Goal: Browse casually: Explore the website without a specific task or goal

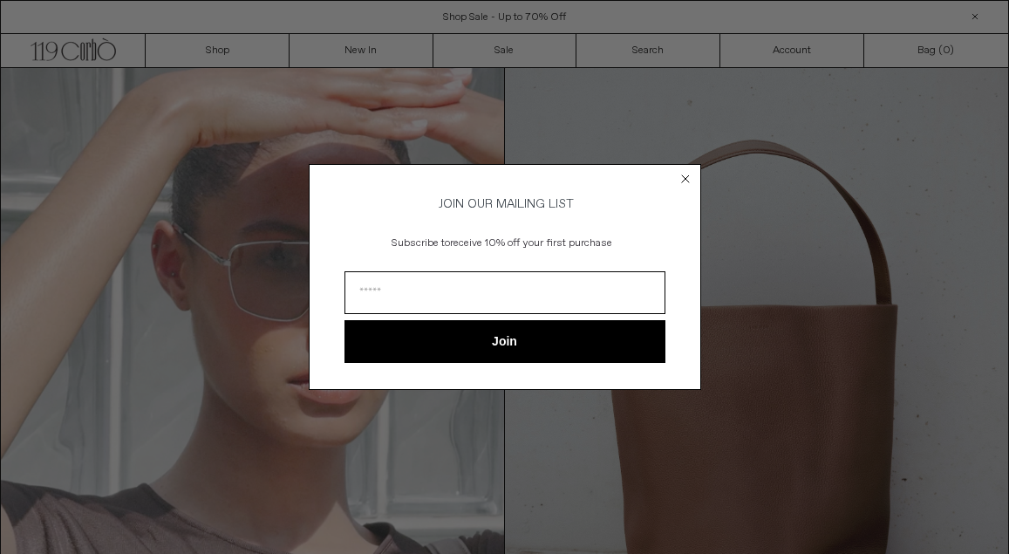
click at [358, 51] on div "Close dialog JOIN OUR MAILING LIST Subscribe to receive 10% off your first purc…" at bounding box center [504, 277] width 1009 height 554
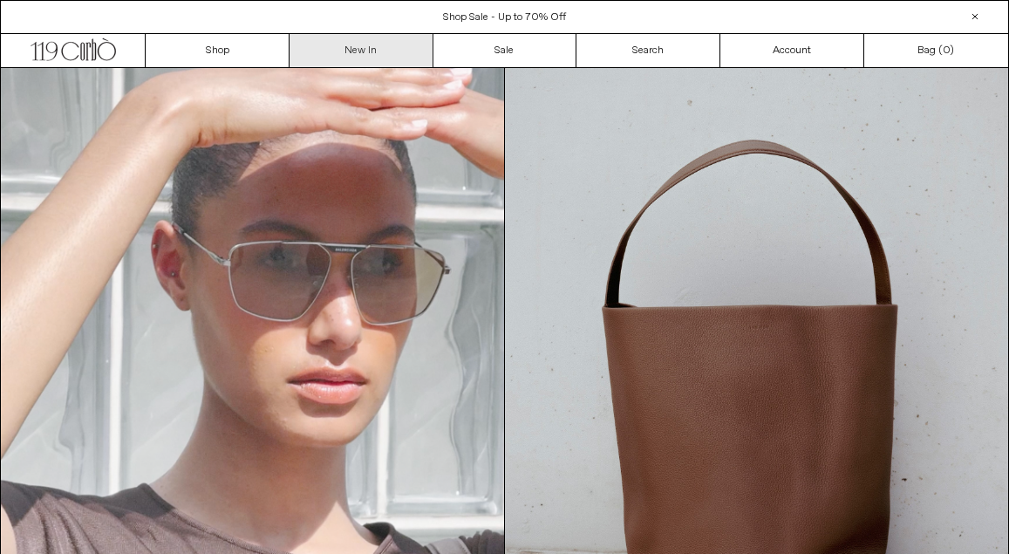
click at [351, 47] on link "New In" at bounding box center [362, 50] width 144 height 33
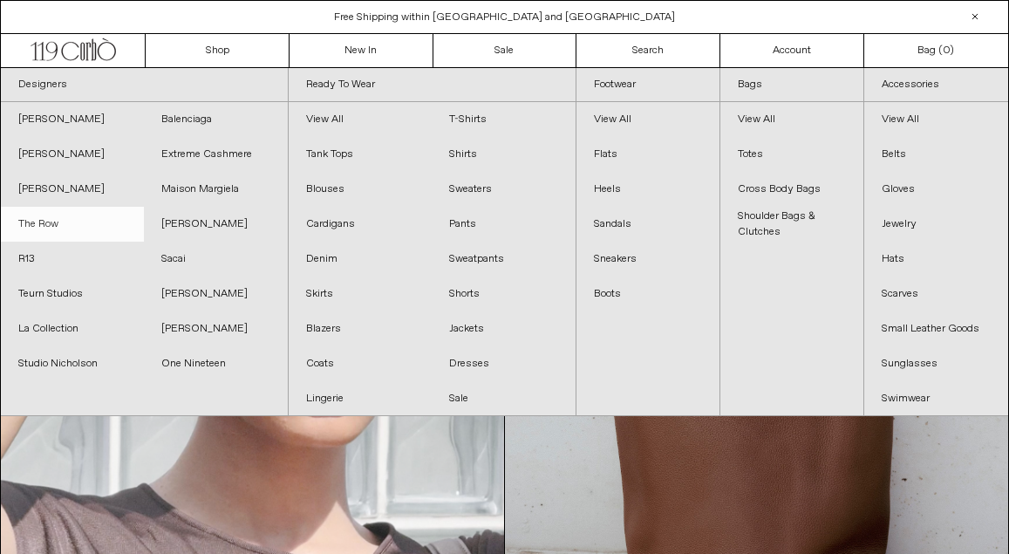
click at [65, 230] on link "The Row" at bounding box center [72, 224] width 143 height 35
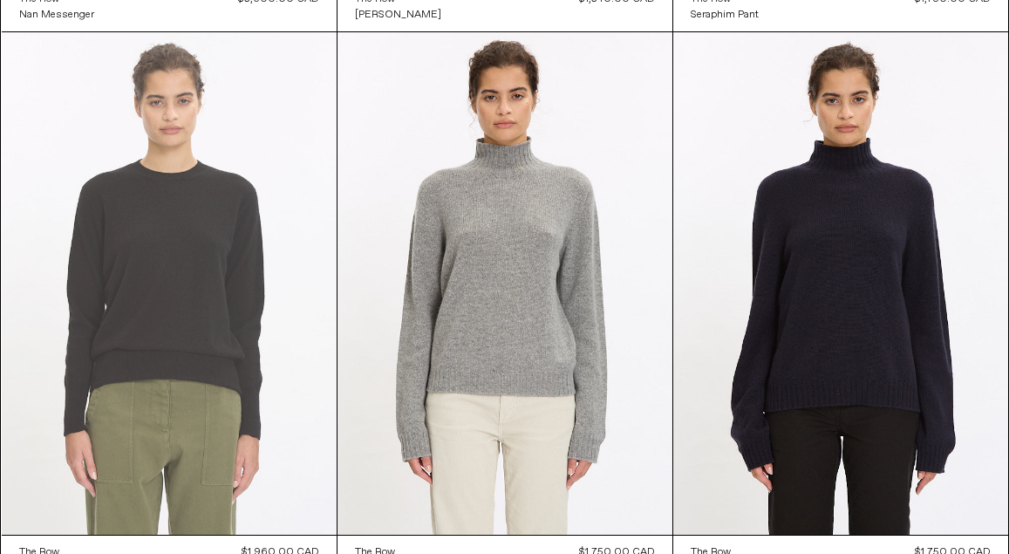
scroll to position [689, 0]
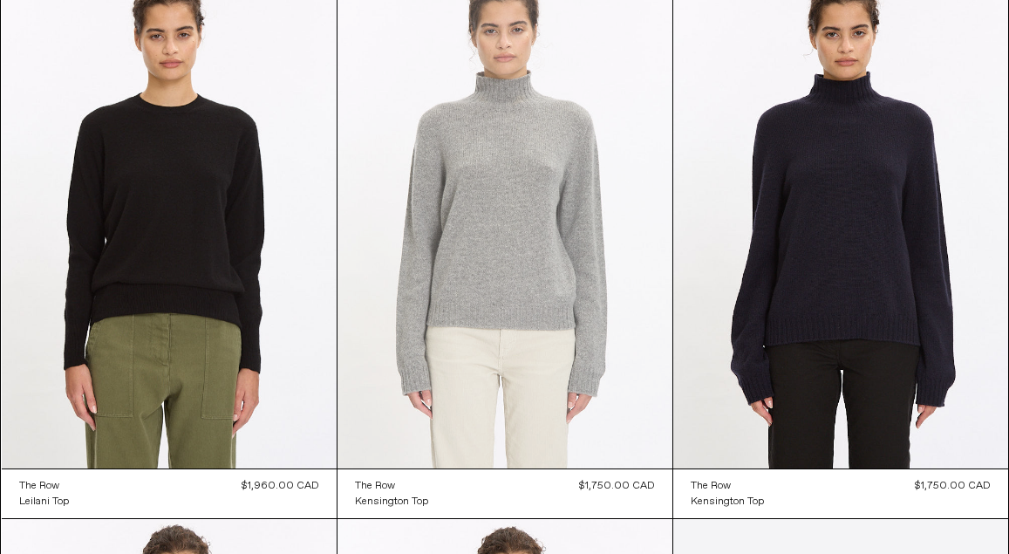
click at [464, 234] on at bounding box center [505, 217] width 335 height 502
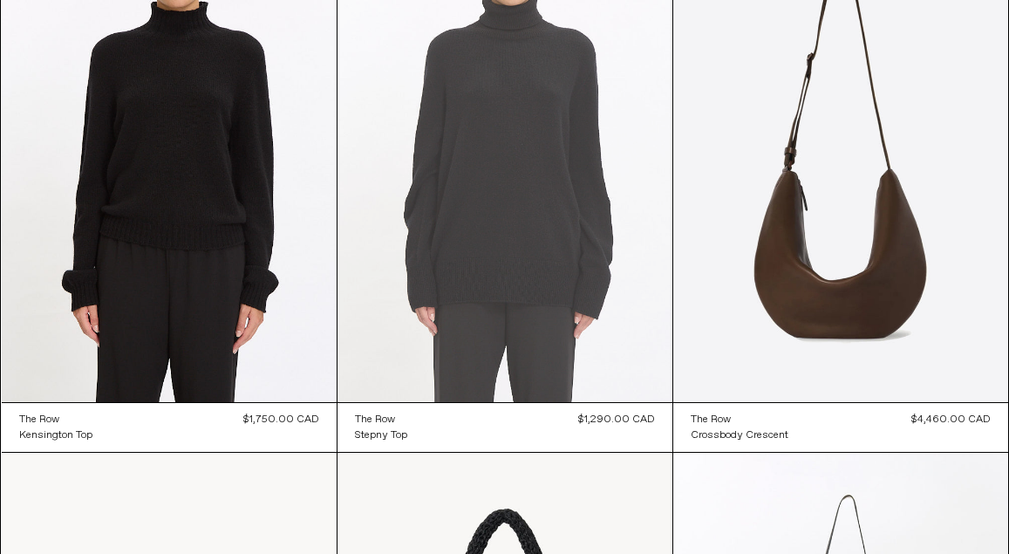
scroll to position [1295, 0]
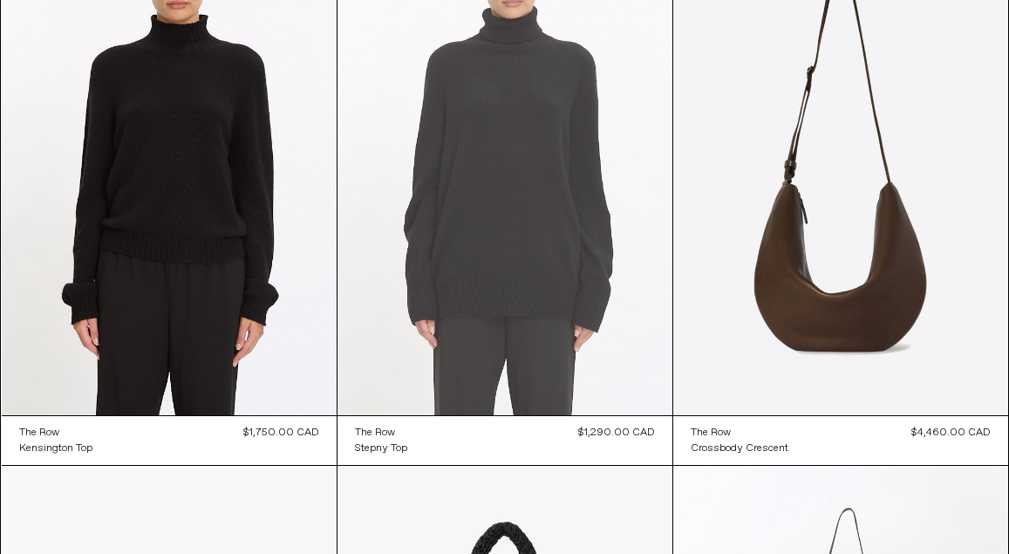
click at [549, 181] on at bounding box center [505, 164] width 335 height 502
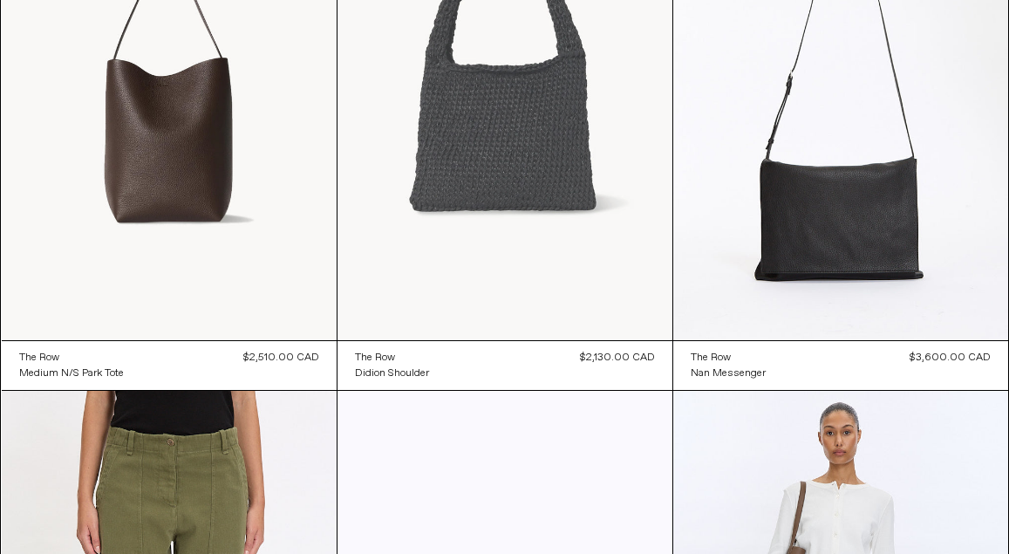
scroll to position [1924, 0]
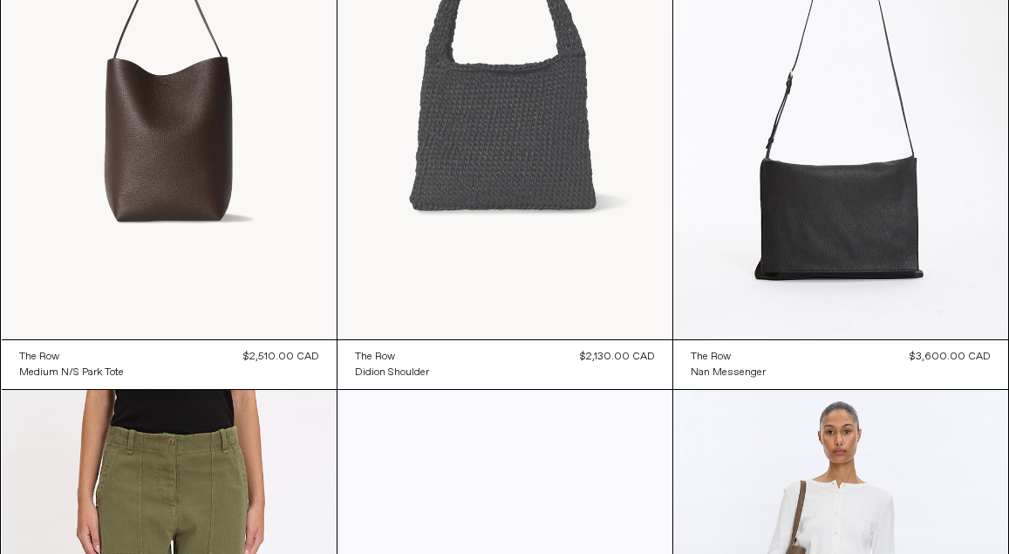
click at [495, 210] on at bounding box center [505, 88] width 335 height 502
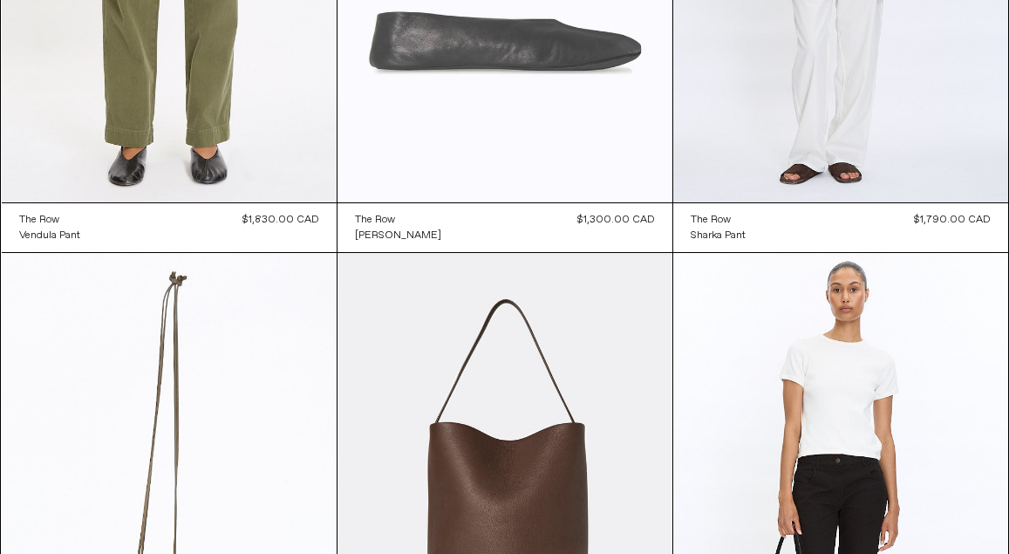
scroll to position [2632, 0]
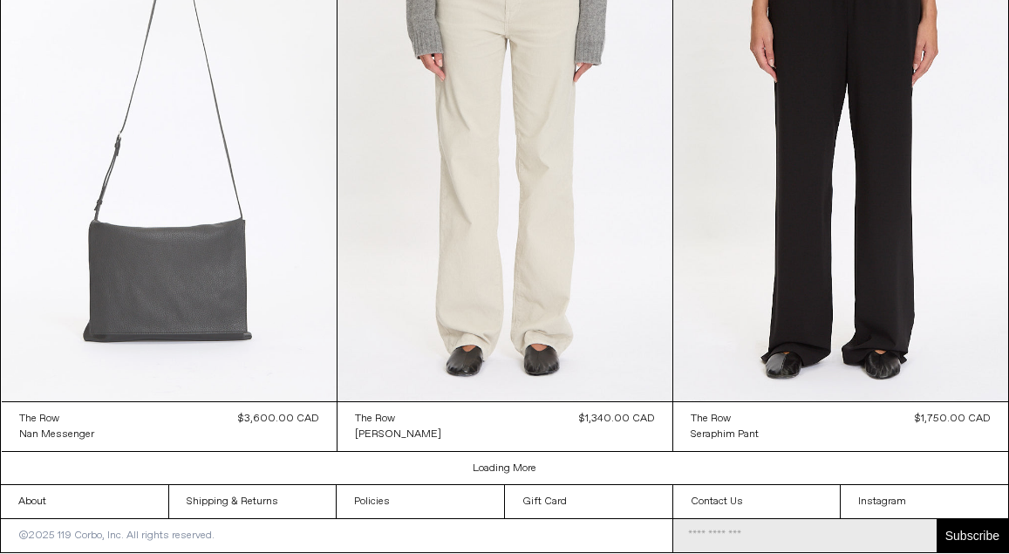
scroll to position [2751, 0]
